Goal: Transaction & Acquisition: Purchase product/service

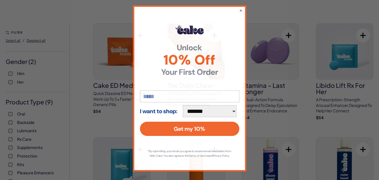
scroll to position [8, 0]
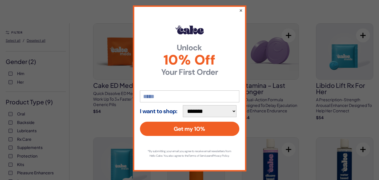
click at [239, 7] on button "×" at bounding box center [241, 10] width 4 height 7
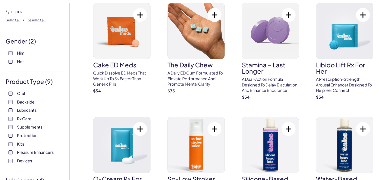
scroll to position [57, 0]
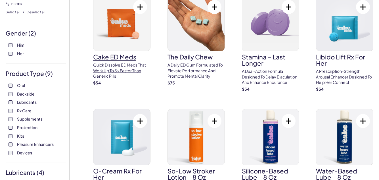
click at [119, 64] on p "Quick dissolve ED Meds that work up to 3x faster than generic pills" at bounding box center [121, 70] width 57 height 17
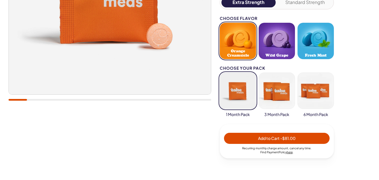
scroll to position [142, 0]
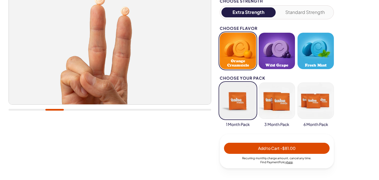
click at [309, 12] on button "Standard Strength" at bounding box center [305, 12] width 54 height 10
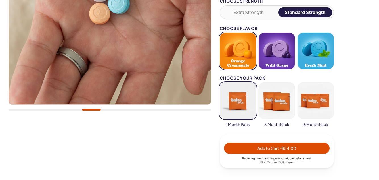
click at [263, 11] on button "Extra Strength" at bounding box center [248, 12] width 54 height 10
click at [263, 11] on div "Choose Strength Extra Strength Standard Strength Choose Flavor Orange Creamsicl…" at bounding box center [277, 83] width 114 height 169
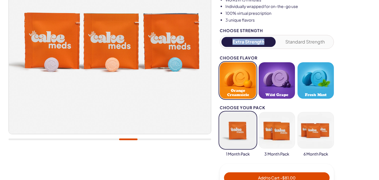
scroll to position [114, 0]
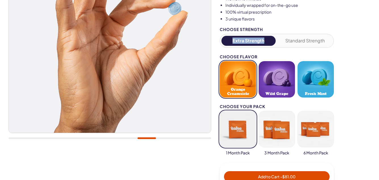
click at [190, 166] on div at bounding box center [110, 71] width 203 height 283
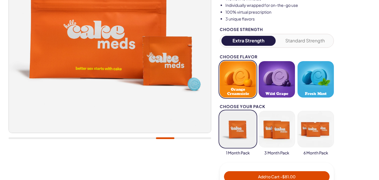
click at [268, 37] on button "Extra Strength" at bounding box center [248, 41] width 54 height 10
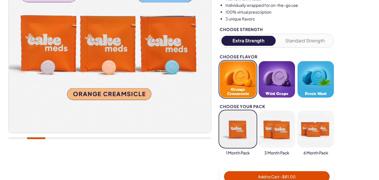
click at [317, 39] on button "Standard Strength" at bounding box center [305, 41] width 54 height 10
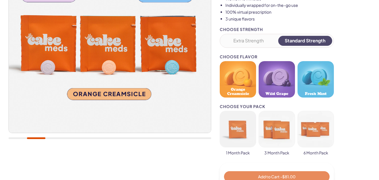
click at [316, 39] on div "Choose Strength Extra Strength Standard Strength Choose Flavor Orange Creamsicl…" at bounding box center [277, 111] width 114 height 169
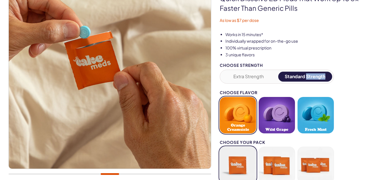
scroll to position [57, 0]
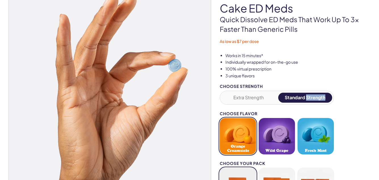
click at [247, 98] on button "Extra Strength" at bounding box center [248, 98] width 54 height 10
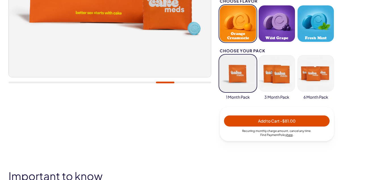
scroll to position [170, 0]
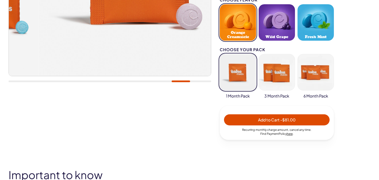
click at [181, 81] on div at bounding box center [110, 81] width 203 height 2
click at [181, 81] on div at bounding box center [181, 81] width 18 height 2
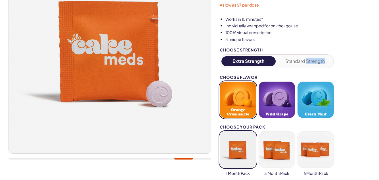
scroll to position [85, 0]
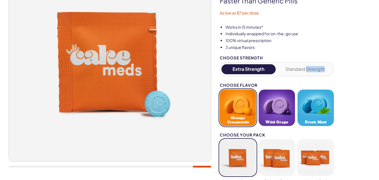
click at [239, 69] on button "Extra Strength" at bounding box center [248, 69] width 54 height 10
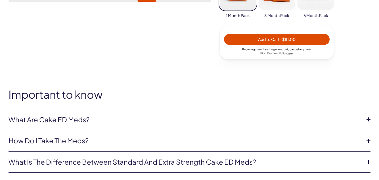
scroll to position [255, 0]
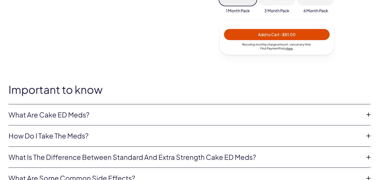
click at [368, 114] on icon at bounding box center [368, 114] width 9 height 9
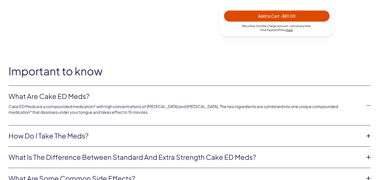
scroll to position [284, 0]
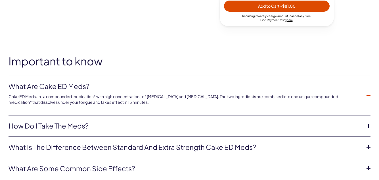
click at [370, 148] on icon at bounding box center [368, 147] width 9 height 9
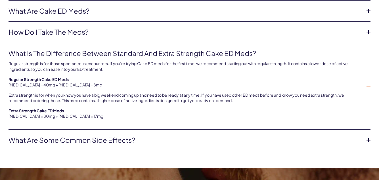
scroll to position [369, 0]
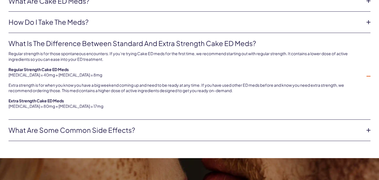
click at [368, 129] on icon at bounding box center [368, 130] width 9 height 9
